Goal: Information Seeking & Learning: Learn about a topic

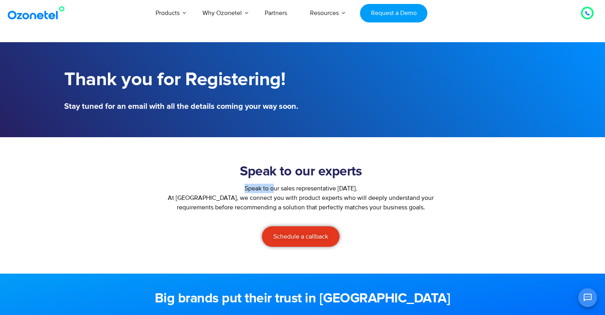
drag, startPoint x: 353, startPoint y: 177, endPoint x: 237, endPoint y: 184, distance: 116.0
click at [237, 184] on div "Speak to our experts Speak to our sales representative [DATE]. At [GEOGRAPHIC_D…" at bounding box center [301, 205] width 288 height 91
click at [251, 166] on h2 "Speak to our experts" at bounding box center [301, 172] width 280 height 16
click at [248, 166] on h2 "Speak to our experts" at bounding box center [301, 172] width 280 height 16
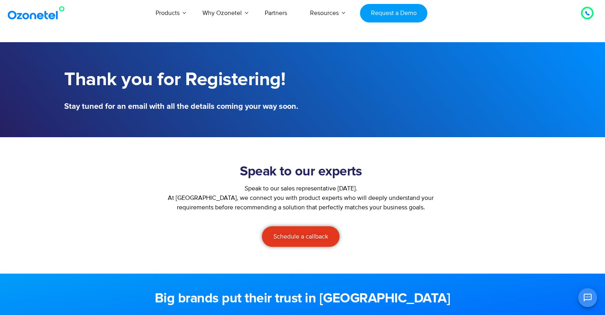
click at [248, 166] on h2 "Speak to our experts" at bounding box center [301, 172] width 280 height 16
click at [247, 167] on h2 "Speak to our experts" at bounding box center [301, 172] width 280 height 16
click at [239, 84] on h1 "Thank you for Registering!" at bounding box center [181, 80] width 234 height 22
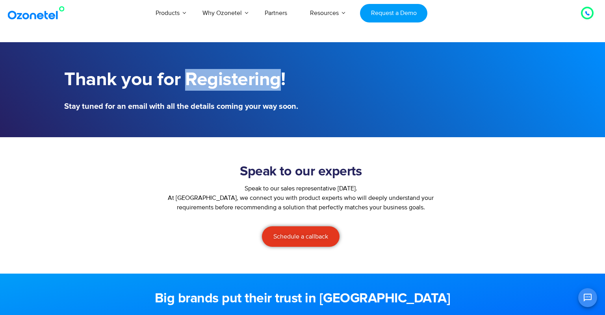
click at [239, 84] on h1 "Thank you for Registering!" at bounding box center [181, 80] width 234 height 22
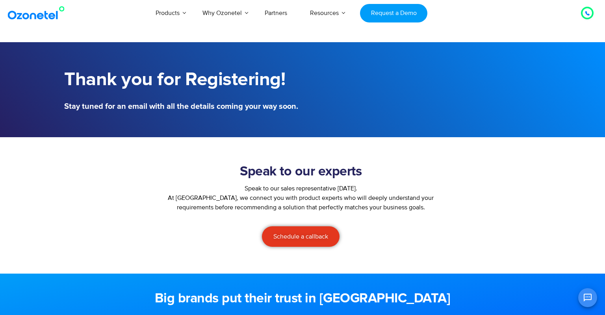
click at [239, 84] on h1 "Thank you for Registering!" at bounding box center [181, 80] width 234 height 22
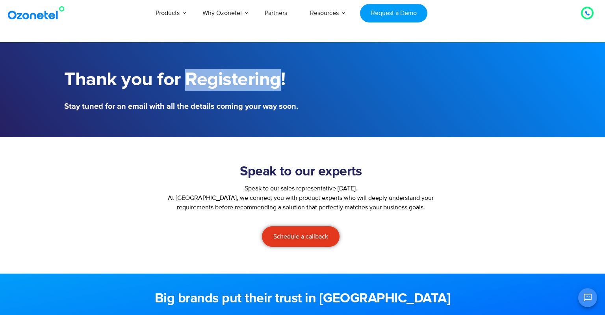
click at [239, 84] on h1 "Thank you for Registering!" at bounding box center [181, 80] width 234 height 22
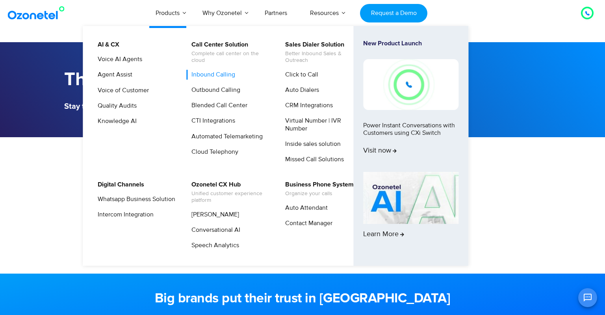
click at [219, 75] on link "Inbound Calling" at bounding box center [211, 75] width 50 height 10
